Goal: Transaction & Acquisition: Purchase product/service

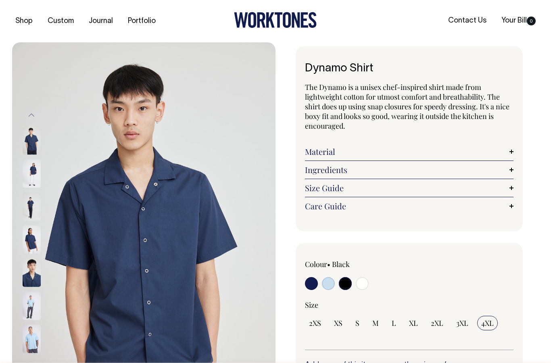
click at [348, 283] on input "radio" at bounding box center [345, 283] width 13 height 13
click at [466, 325] on span "3XL" at bounding box center [462, 323] width 12 height 10
click at [466, 325] on input "3XL" at bounding box center [462, 323] width 20 height 15
radio input "true"
select select "3XL"
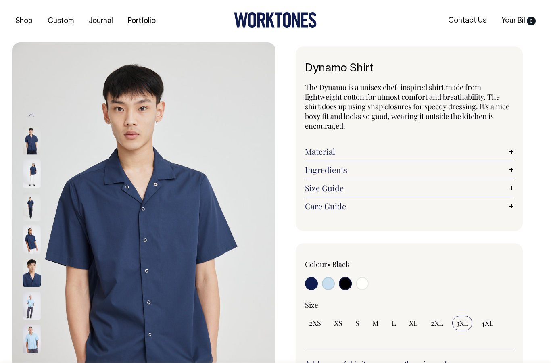
click at [342, 285] on input "radio" at bounding box center [345, 283] width 13 height 13
click at [345, 277] on input "radio" at bounding box center [345, 283] width 13 height 13
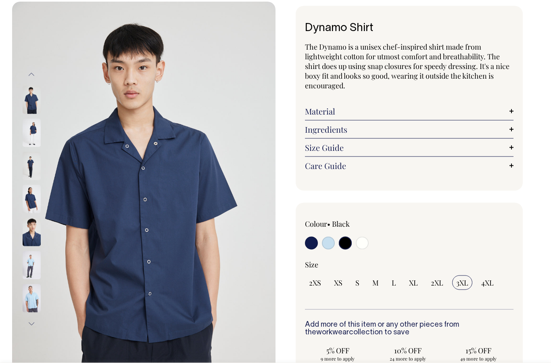
scroll to position [40, 0]
click at [29, 299] on img at bounding box center [32, 299] width 18 height 28
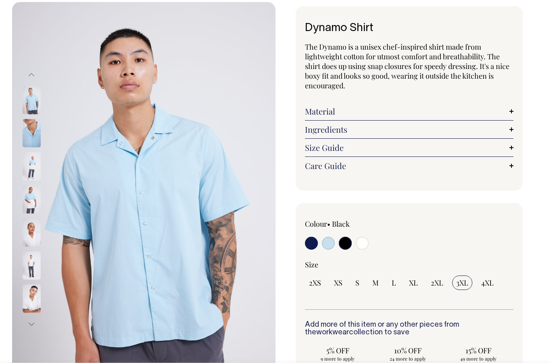
click at [360, 243] on input "radio" at bounding box center [361, 243] width 13 height 13
radio input "true"
select select "Off-White"
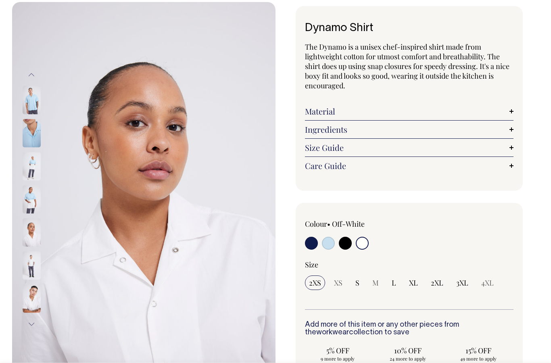
scroll to position [73, 0]
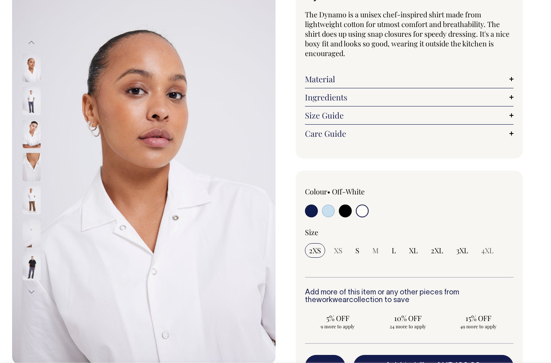
click at [347, 205] on input "radio" at bounding box center [345, 210] width 13 height 13
radio input "true"
select select "Black"
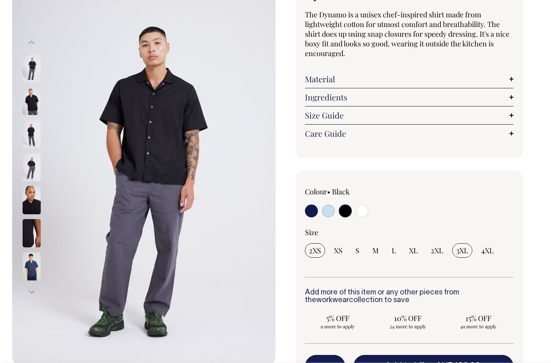
click at [464, 253] on span "3XL" at bounding box center [462, 250] width 12 height 10
click at [464, 253] on input "3XL" at bounding box center [462, 250] width 20 height 15
radio input "true"
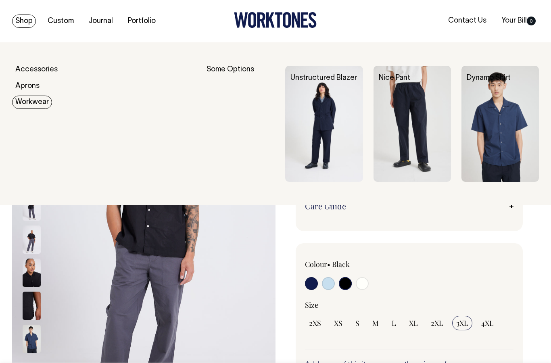
click at [519, 99] on img at bounding box center [499, 124] width 77 height 116
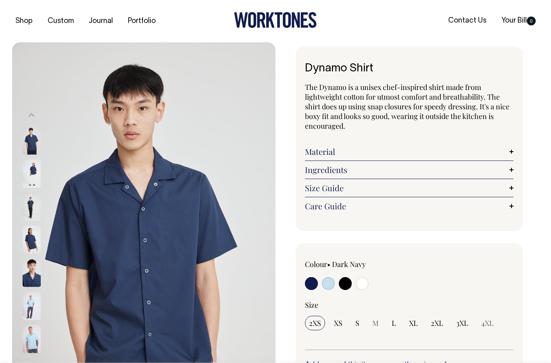
click at [503, 190] on link "Size Guide" at bounding box center [409, 188] width 208 height 10
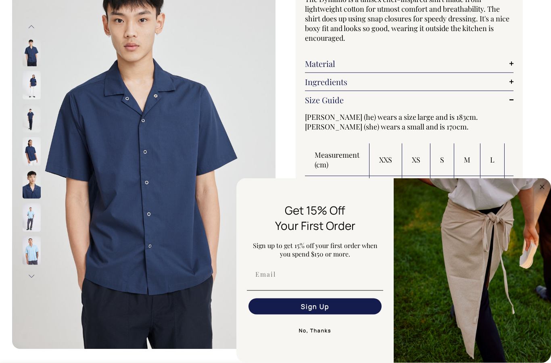
scroll to position [88, 0]
click at [539, 224] on img "FLYOUT Form" at bounding box center [471, 270] width 157 height 185
click at [540, 191] on circle "Close dialog" at bounding box center [541, 186] width 9 height 9
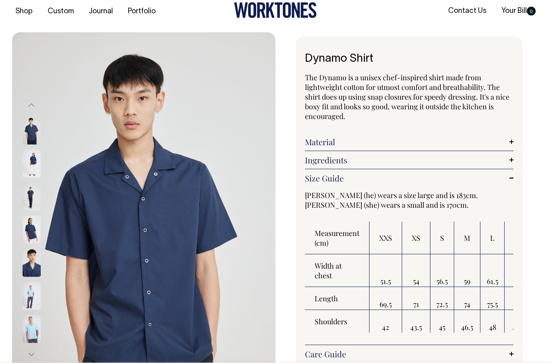
scroll to position [0, 0]
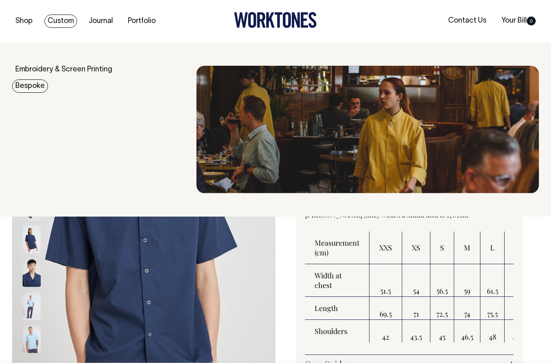
click at [25, 85] on link "Bespoke" at bounding box center [30, 85] width 36 height 13
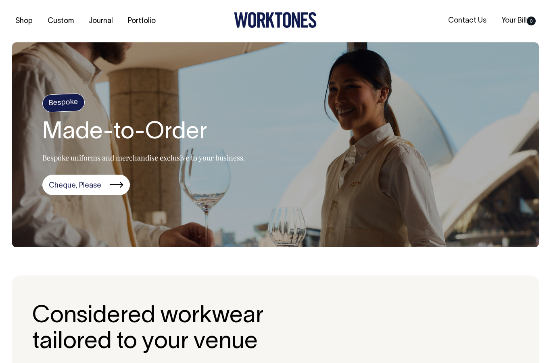
click at [62, 199] on section "Bespoke Made-to-Order Bespoke uniforms and merchandise exclusive to your busine…" at bounding box center [275, 144] width 526 height 205
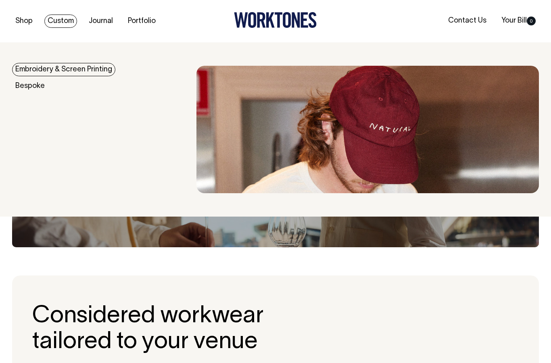
click at [43, 68] on link "Embroidery & Screen Printing" at bounding box center [63, 69] width 103 height 13
click at [44, 60] on section "Bespoke Made-to-Order Bespoke uniforms and merchandise exclusive to your busine…" at bounding box center [275, 144] width 526 height 205
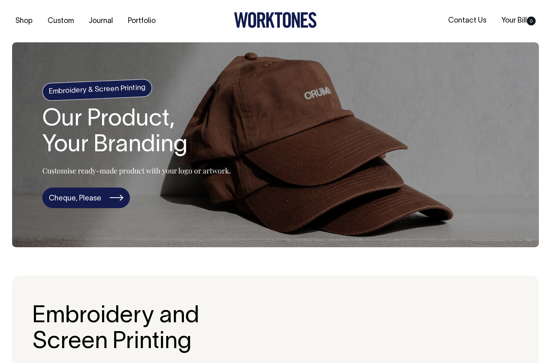
click at [68, 199] on link "Cheque, Please" at bounding box center [85, 197] width 87 height 21
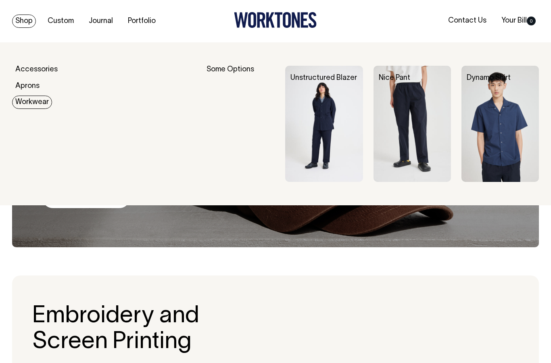
click at [322, 138] on img at bounding box center [323, 124] width 77 height 116
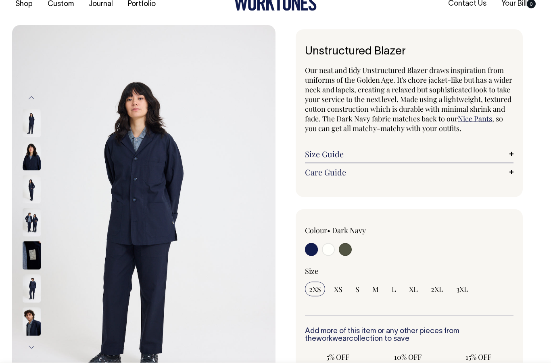
scroll to position [18, 0]
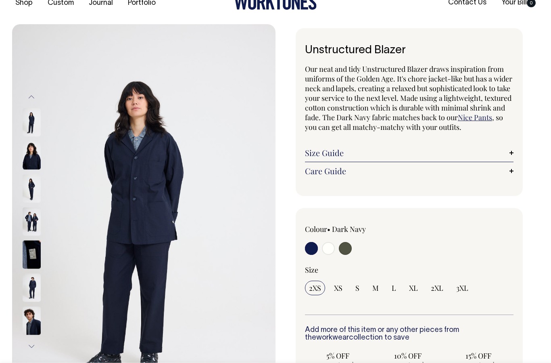
click at [328, 245] on input "radio" at bounding box center [328, 248] width 13 height 13
radio input "true"
select select "Off-White"
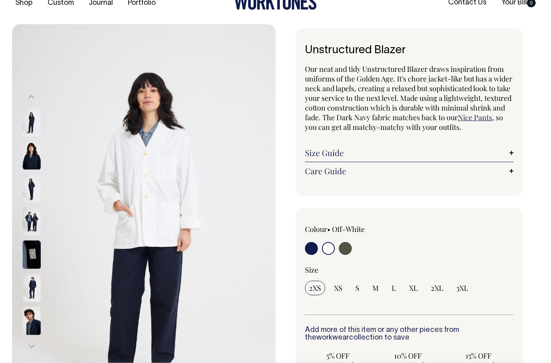
scroll to position [50, 0]
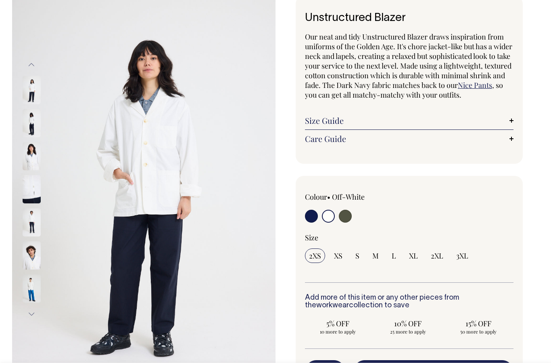
click at [345, 215] on input "radio" at bounding box center [345, 216] width 13 height 13
radio input "true"
select select "Olive"
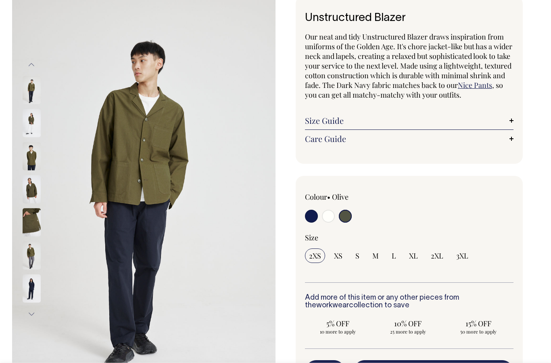
click at [314, 215] on input "radio" at bounding box center [311, 216] width 13 height 13
radio input "true"
select select "Dark Navy"
